Goal: Task Accomplishment & Management: Manage account settings

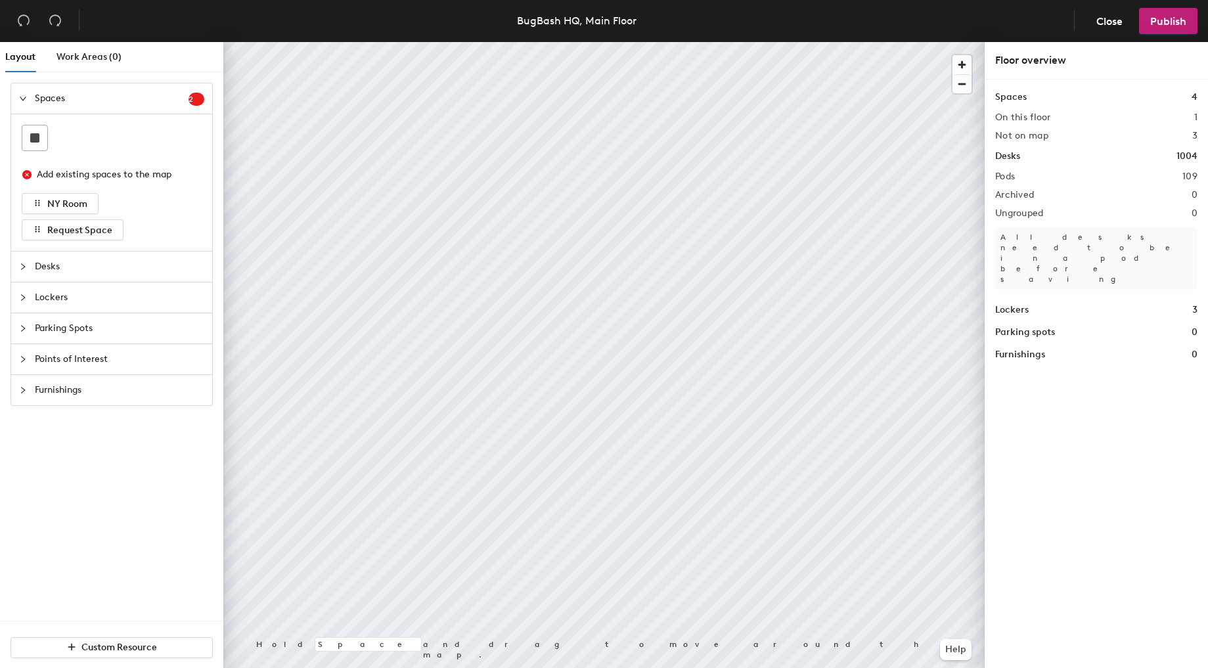
click at [76, 259] on span "Desks" at bounding box center [120, 267] width 170 height 30
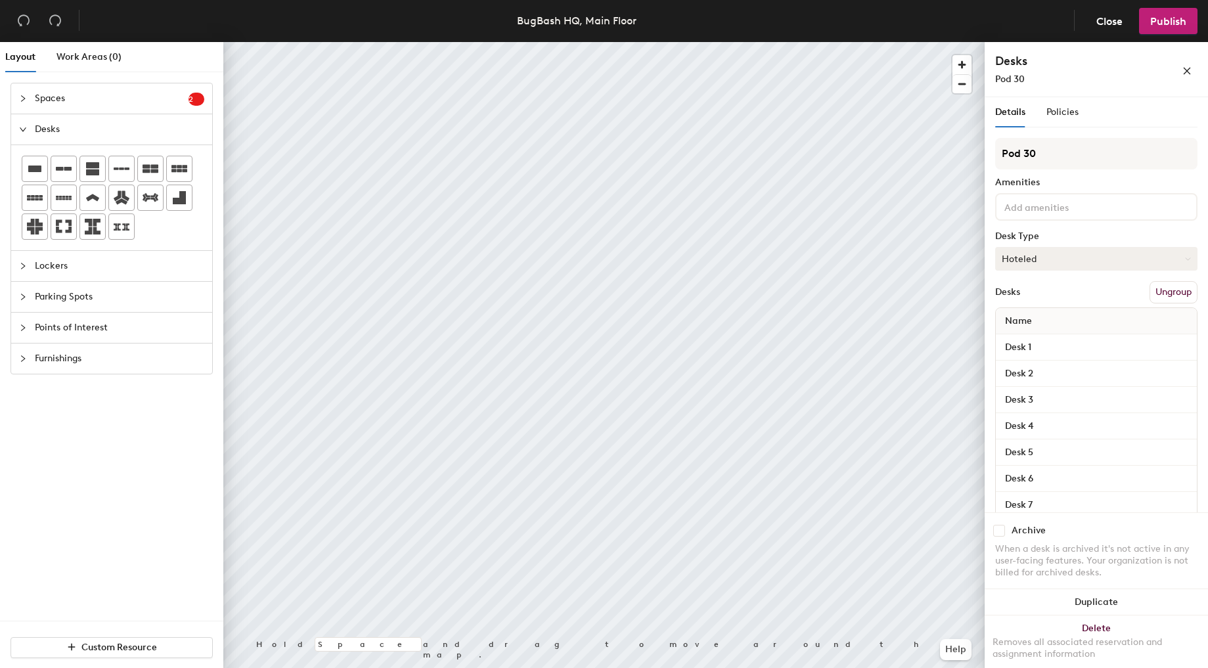
click at [1070, 260] on button "Hoteled" at bounding box center [1097, 259] width 202 height 24
click at [1053, 304] on div "Assigned" at bounding box center [1061, 300] width 131 height 20
click at [1061, 147] on input "Pod 30" at bounding box center [1097, 154] width 202 height 32
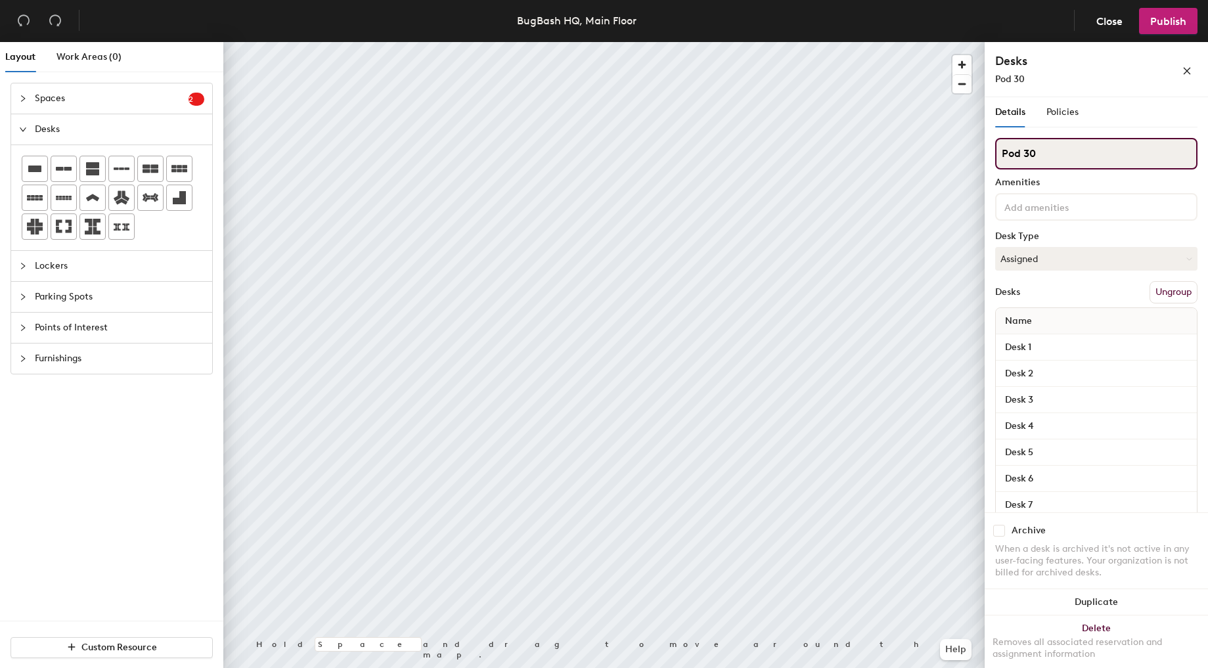
click at [1061, 147] on input "Pod 30" at bounding box center [1097, 154] width 202 height 32
type input "assigned"
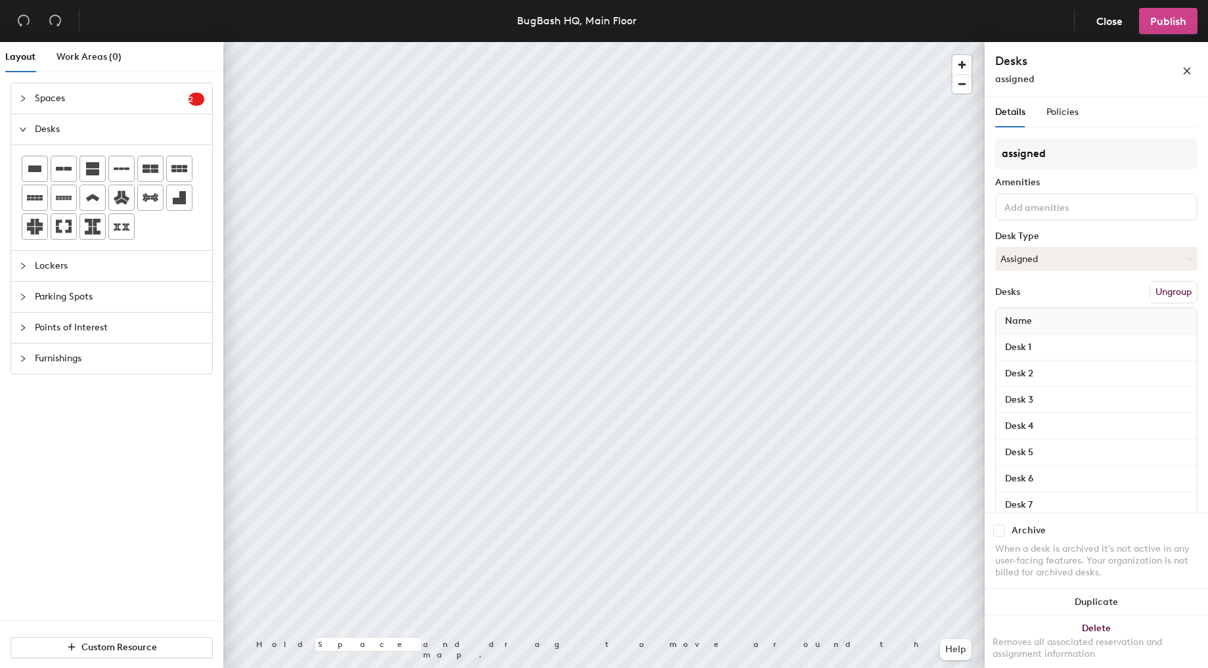
click at [1165, 27] on button "Publish" at bounding box center [1168, 21] width 58 height 26
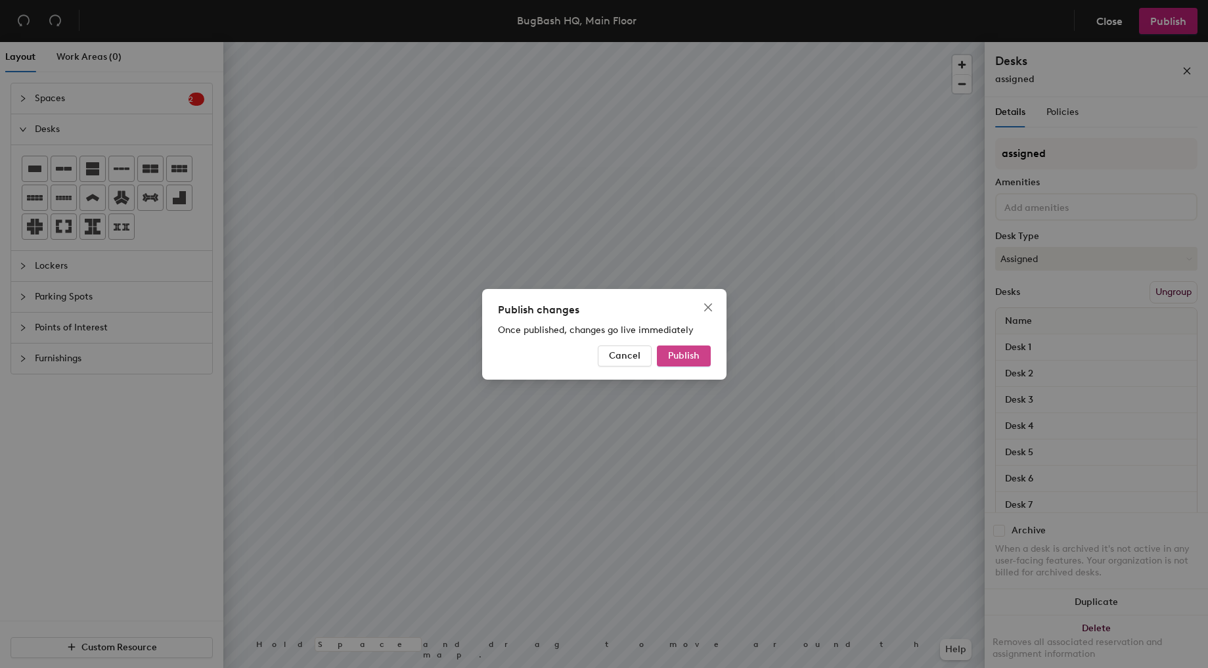
click at [683, 359] on span "Publish" at bounding box center [684, 355] width 32 height 11
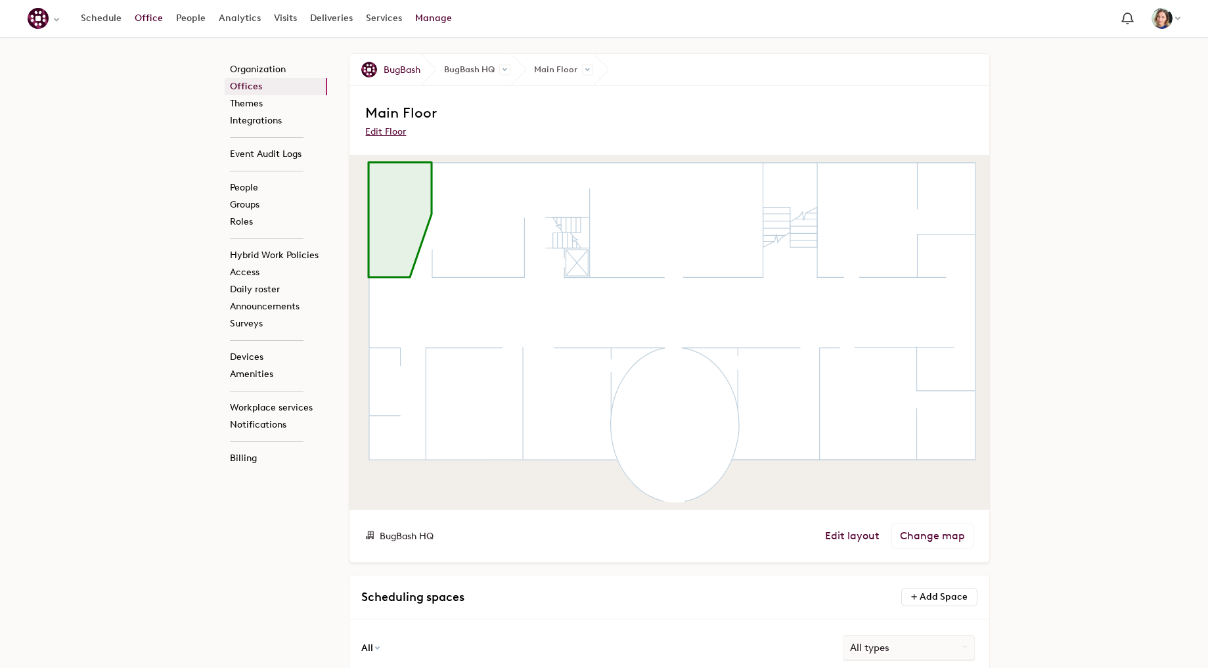
click at [149, 27] on link "Office" at bounding box center [148, 19] width 41 height 24
